Goal: Task Accomplishment & Management: Manage account settings

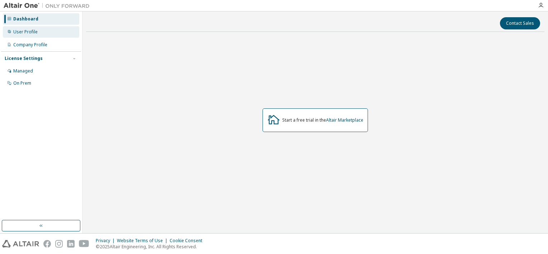
click at [24, 33] on div "User Profile" at bounding box center [25, 32] width 24 height 6
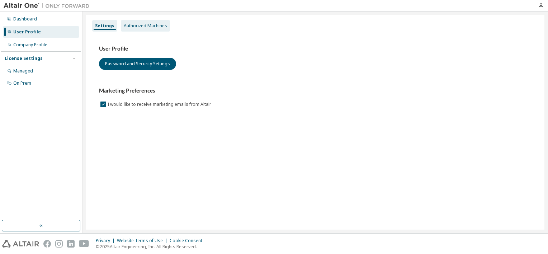
click at [131, 29] on div "Authorized Machines" at bounding box center [145, 25] width 49 height 11
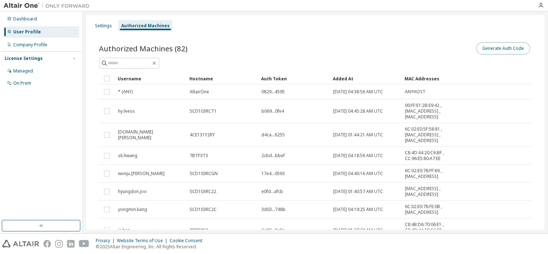
click at [502, 50] on button "Generate Auth Code" at bounding box center [503, 48] width 54 height 12
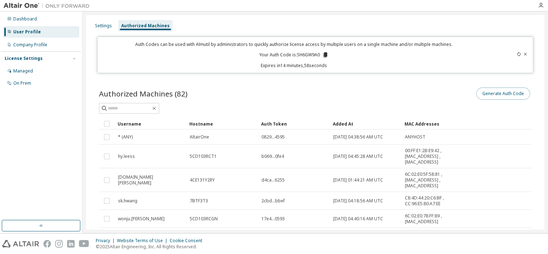
click at [497, 95] on button "Generate Auth Code" at bounding box center [503, 93] width 54 height 12
click at [325, 53] on icon at bounding box center [325, 54] width 4 height 5
